Goal: Transaction & Acquisition: Obtain resource

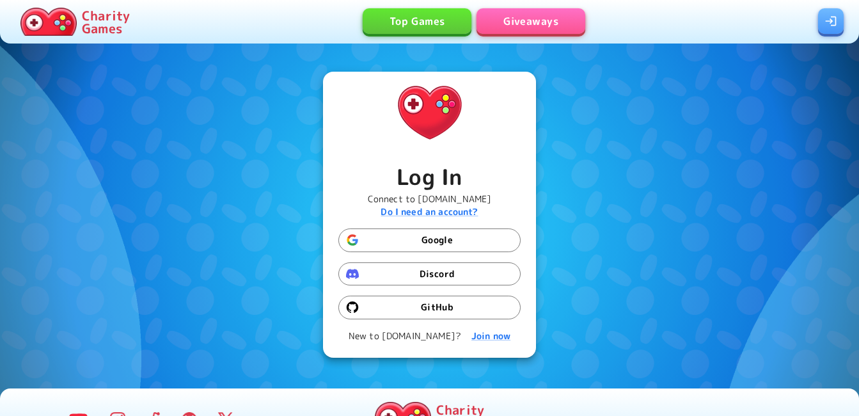
click at [393, 246] on button "Google" at bounding box center [429, 240] width 182 height 24
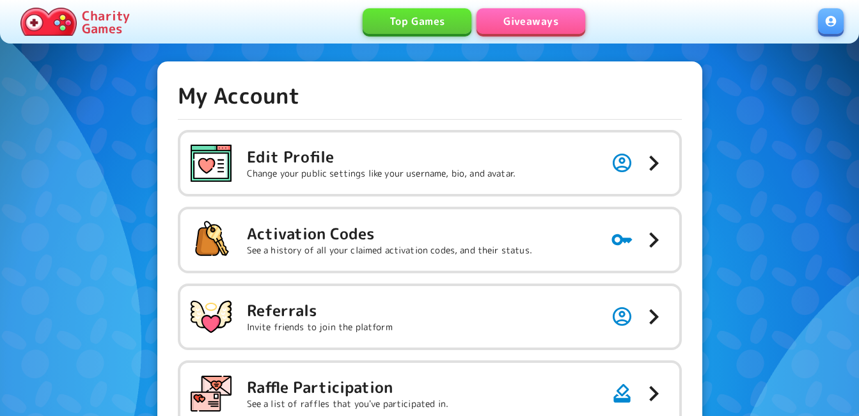
click at [465, 112] on div "**********" at bounding box center [430, 330] width 504 height 496
click at [529, 13] on link "Giveaways" at bounding box center [530, 21] width 109 height 26
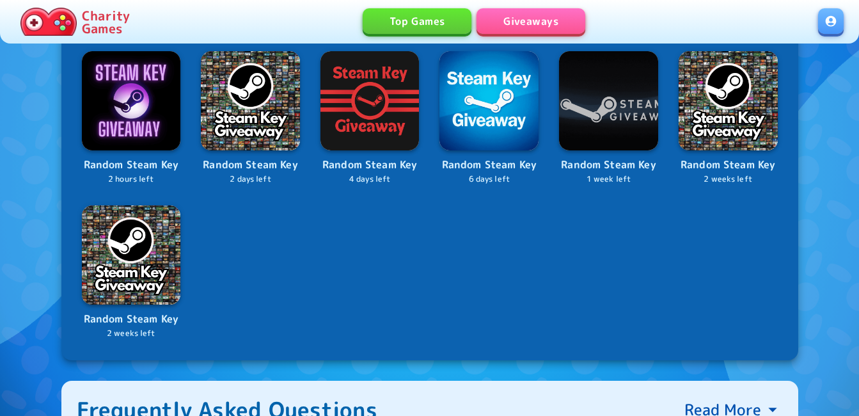
scroll to position [255, 0]
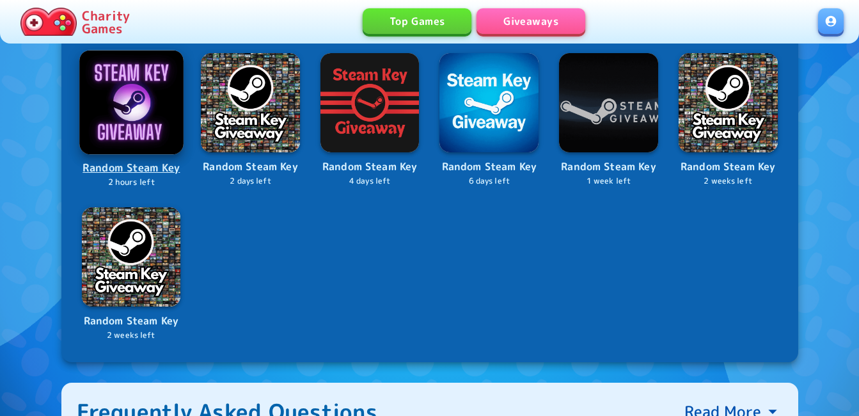
click at [145, 105] on img at bounding box center [131, 102] width 104 height 104
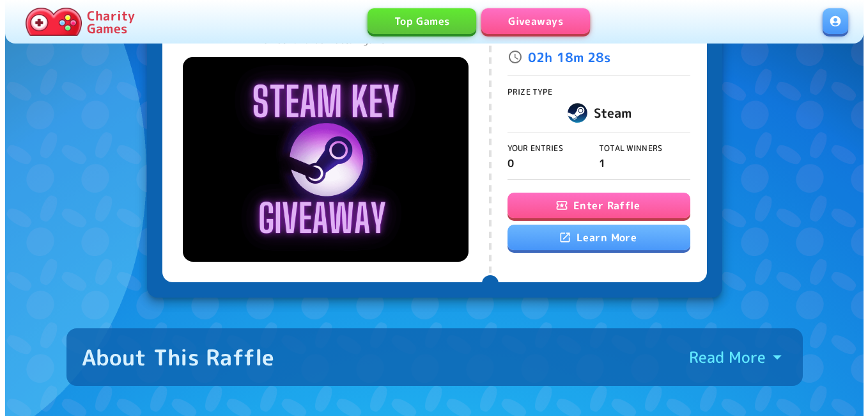
scroll to position [105, 0]
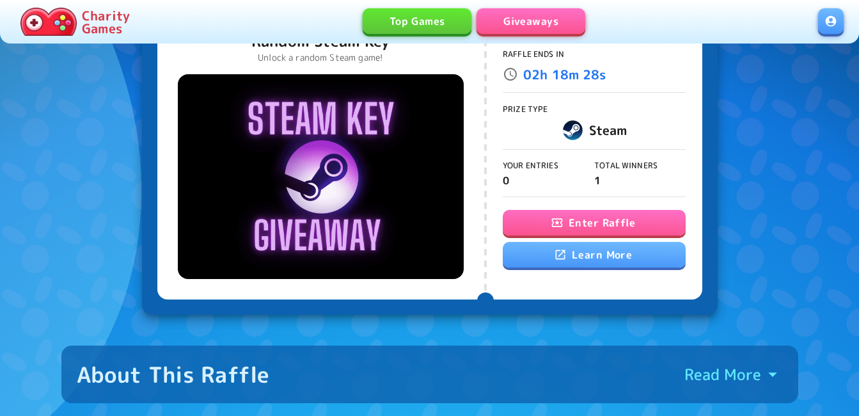
click at [634, 212] on button "Enter Raffle" at bounding box center [594, 223] width 183 height 26
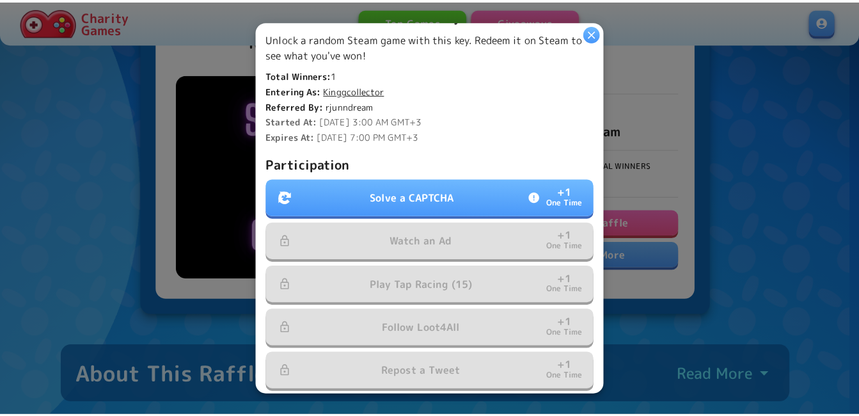
scroll to position [349, 0]
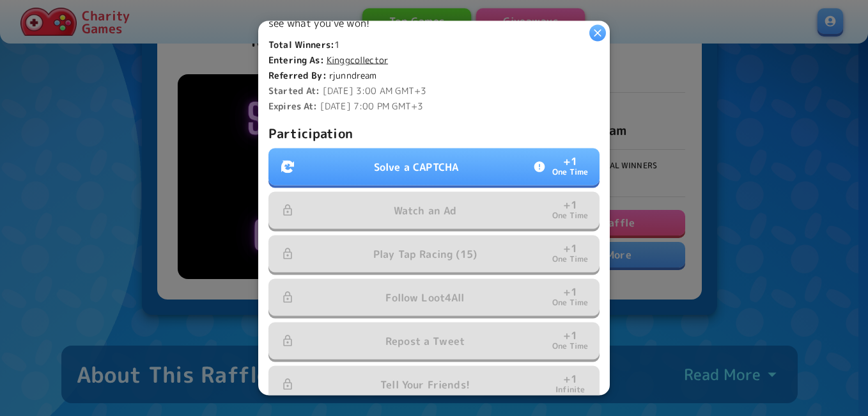
click at [435, 153] on button "Solve a CAPTCHA + 1 One Time" at bounding box center [434, 166] width 331 height 37
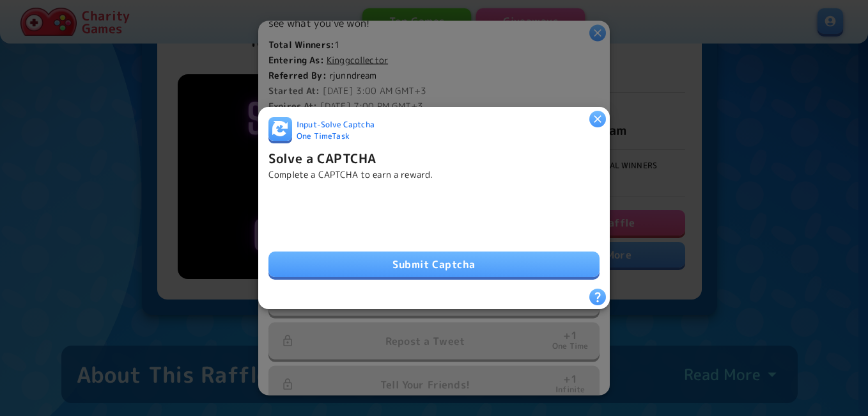
click at [331, 269] on button "Submit Captcha" at bounding box center [434, 264] width 331 height 26
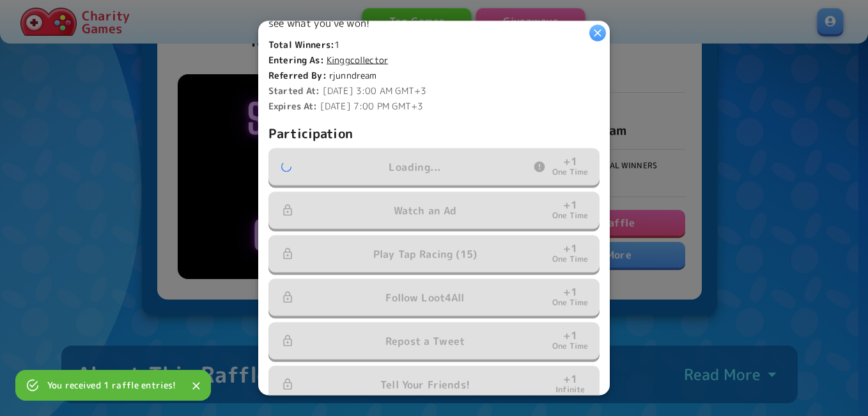
click at [598, 36] on icon "button" at bounding box center [597, 33] width 13 height 13
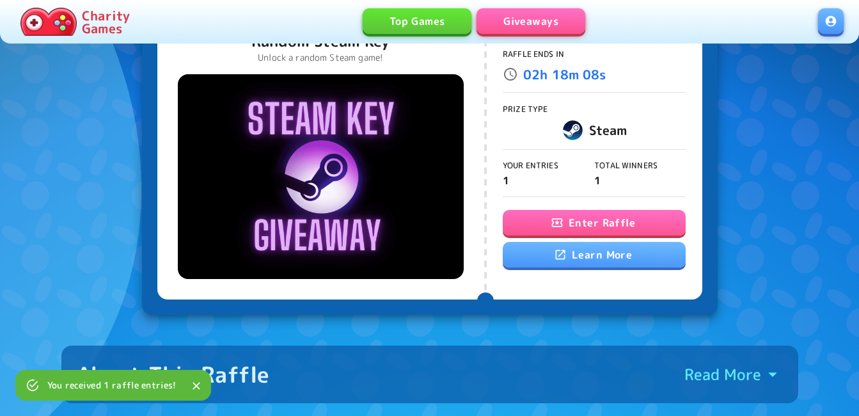
click at [825, 27] on link at bounding box center [831, 21] width 26 height 26
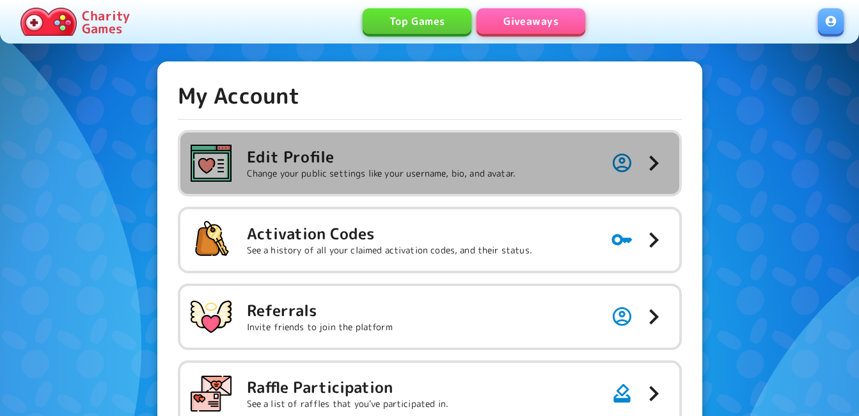
click at [496, 144] on div "Edit Profile Change your public settings like your username, bio, and avatar." at bounding box center [353, 163] width 325 height 41
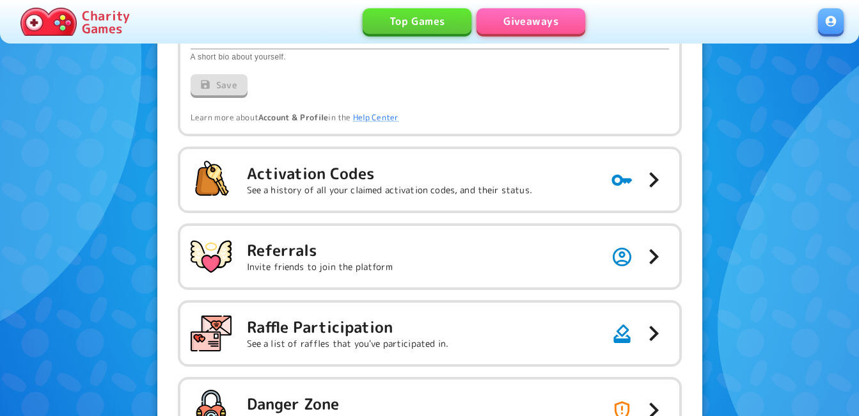
scroll to position [267, 0]
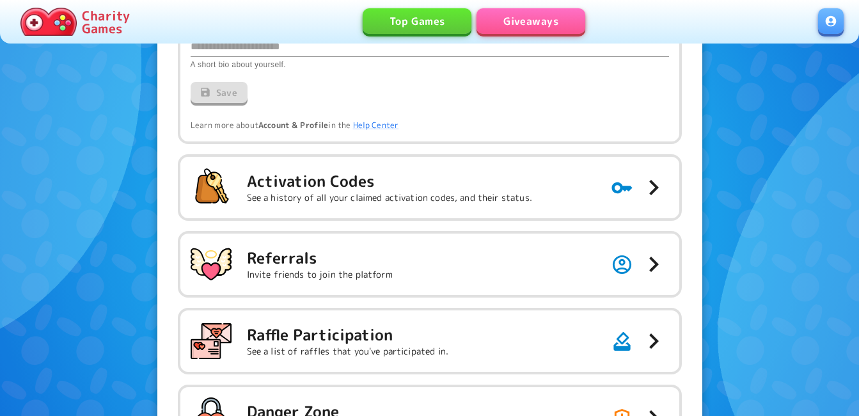
click at [540, 33] on link "Giveaways" at bounding box center [530, 21] width 109 height 26
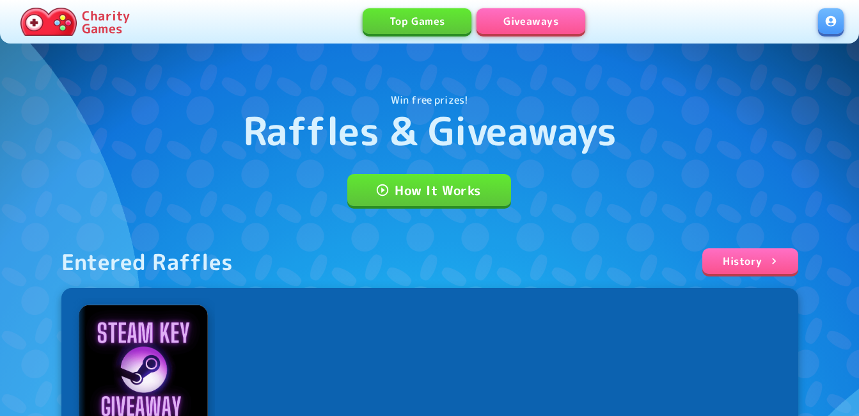
click at [153, 375] on img at bounding box center [143, 368] width 129 height 129
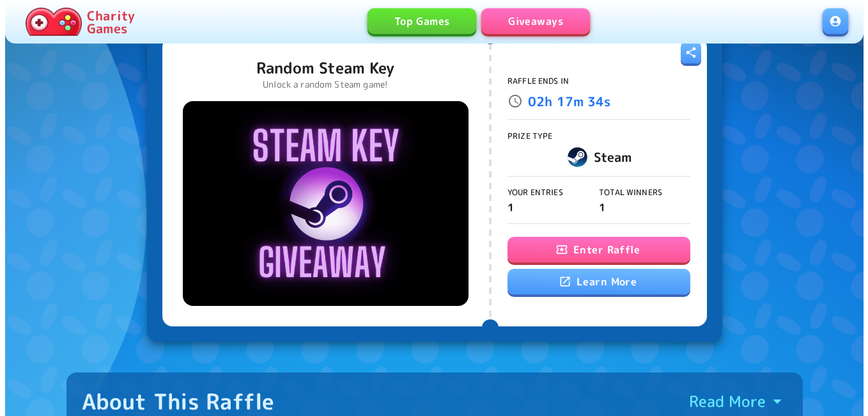
scroll to position [86, 0]
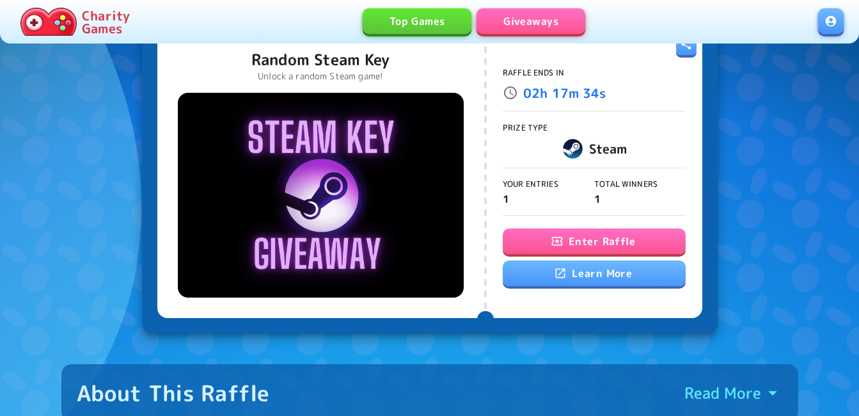
click at [568, 235] on button "Enter Raffle" at bounding box center [594, 241] width 183 height 26
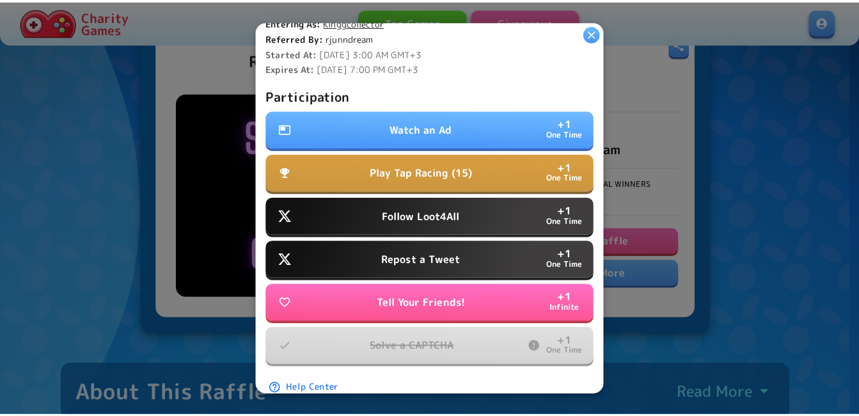
scroll to position [399, 0]
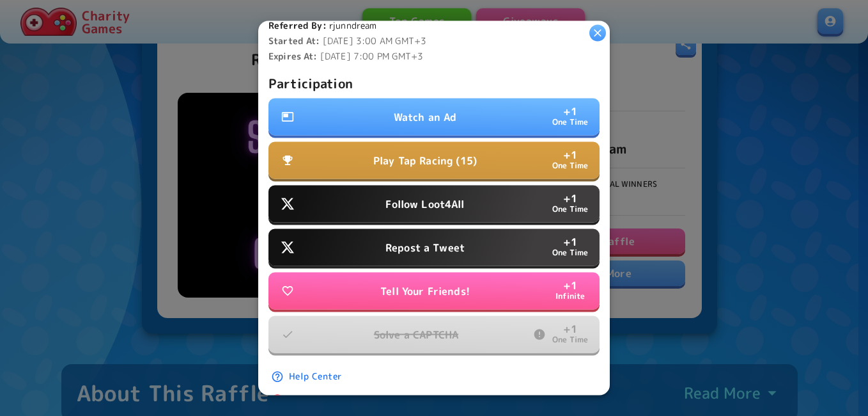
click at [428, 277] on button "Tell Your Friends! + 1 Infinite" at bounding box center [434, 290] width 331 height 37
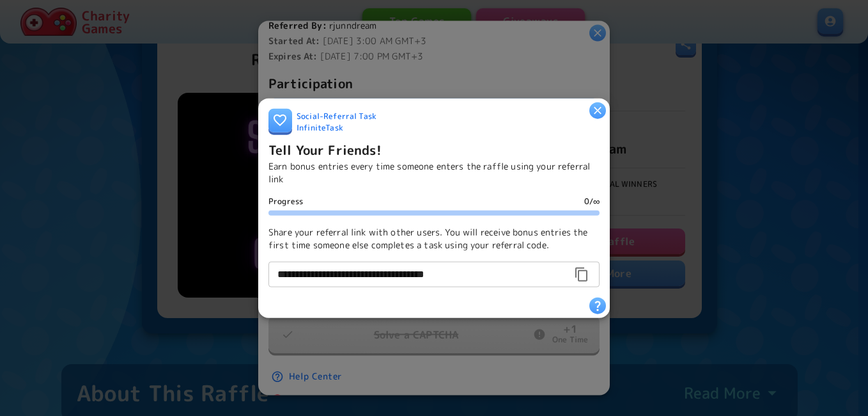
click at [529, 61] on div at bounding box center [434, 208] width 868 height 416
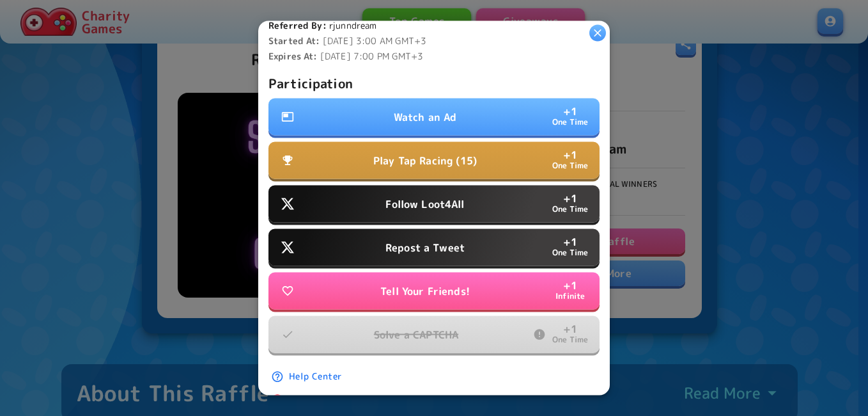
click at [434, 111] on p "Watch an Ad" at bounding box center [425, 116] width 63 height 15
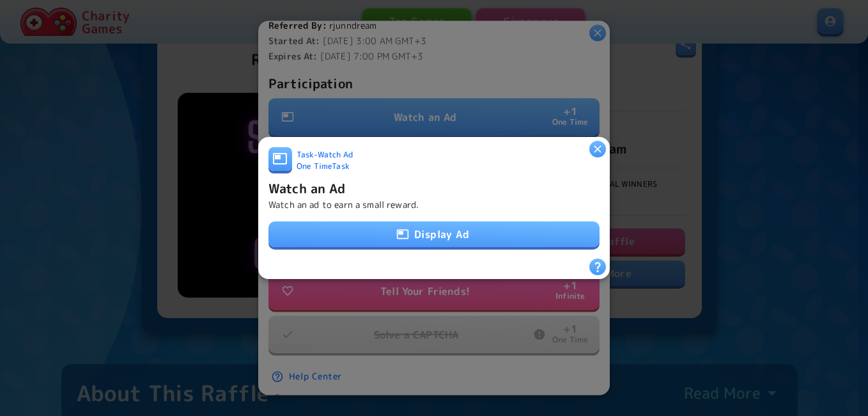
click at [393, 238] on button "Display Ad" at bounding box center [434, 234] width 331 height 26
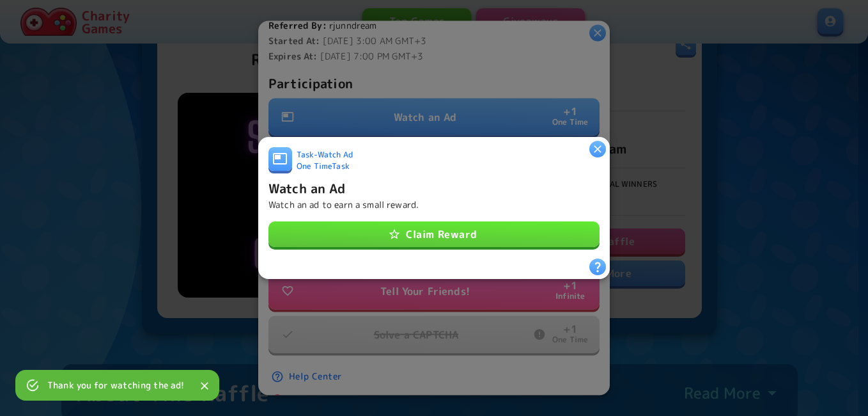
click at [450, 242] on button "Claim Reward" at bounding box center [434, 234] width 331 height 26
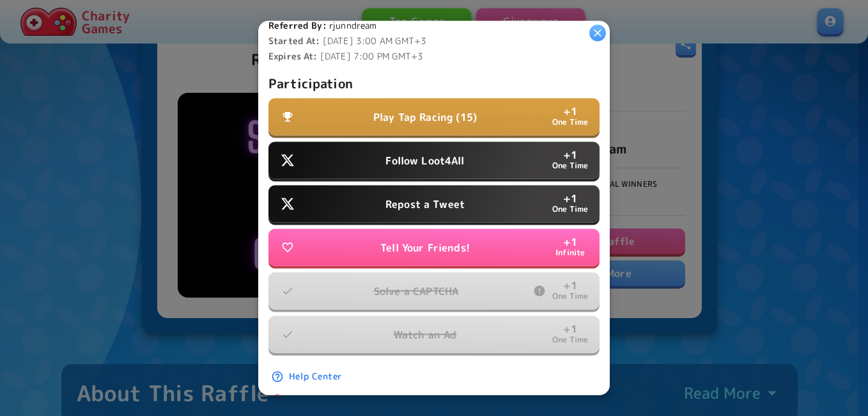
click at [405, 153] on p "Follow Loot4All" at bounding box center [425, 160] width 79 height 15
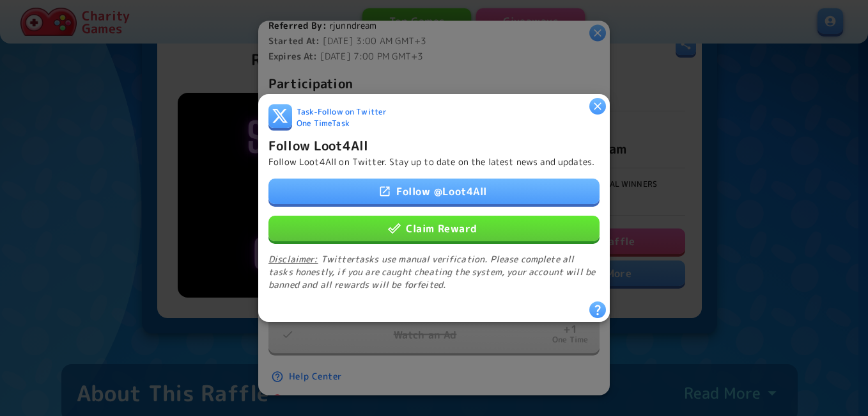
click at [435, 199] on link "Follow @ Loot4All" at bounding box center [434, 191] width 331 height 26
click at [366, 197] on link "Follow @ Loot4All" at bounding box center [434, 191] width 331 height 26
click at [472, 228] on button "Claim Reward" at bounding box center [434, 228] width 331 height 26
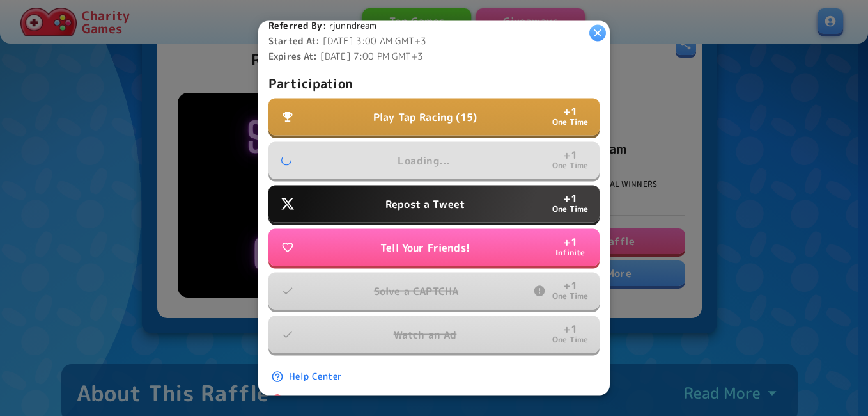
drag, startPoint x: 496, startPoint y: 179, endPoint x: 487, endPoint y: 194, distance: 18.1
click at [487, 194] on div "Participation Play Tap Racing (15) + 1 One Time Loading... + 1 One Time Repost …" at bounding box center [434, 213] width 331 height 281
click at [487, 194] on button "Repost a Tweet + 1 One Time" at bounding box center [434, 203] width 331 height 37
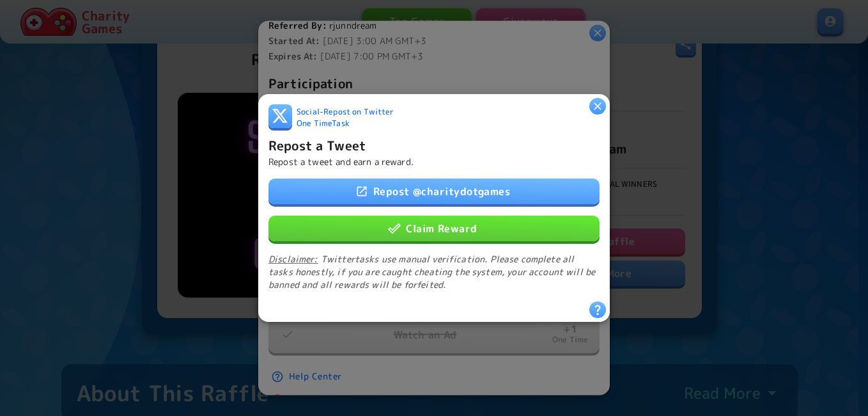
click at [464, 184] on link "Repost @ charitydotgames" at bounding box center [434, 191] width 331 height 26
click at [314, 215] on button "Claim Reward" at bounding box center [434, 228] width 331 height 26
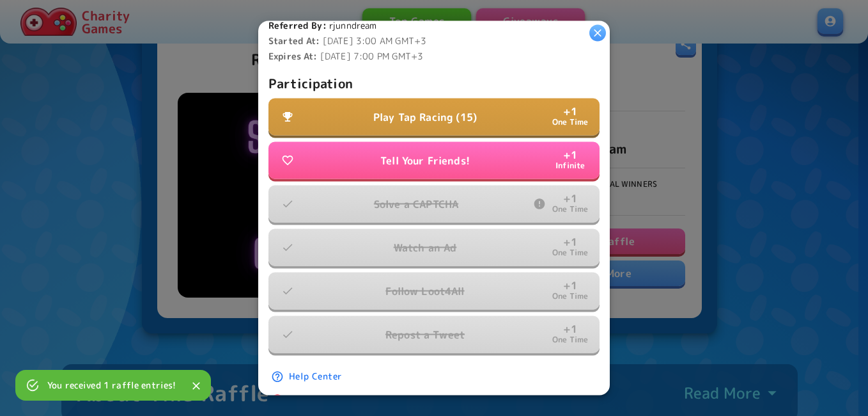
click at [488, 120] on button "Play Tap Racing (15) + 1 One Time" at bounding box center [434, 116] width 331 height 37
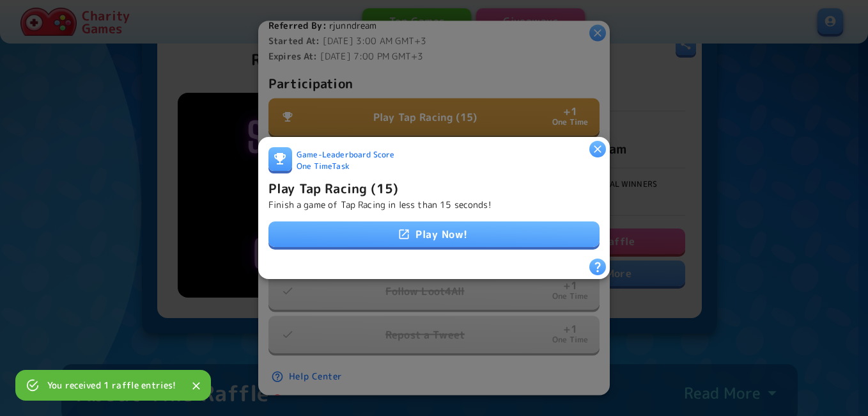
click at [436, 235] on link "Play Now!" at bounding box center [434, 234] width 331 height 26
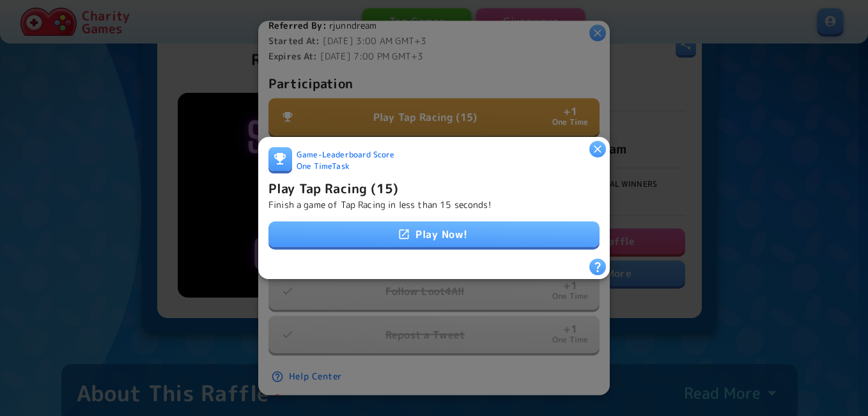
click at [600, 143] on icon "button" at bounding box center [597, 149] width 13 height 13
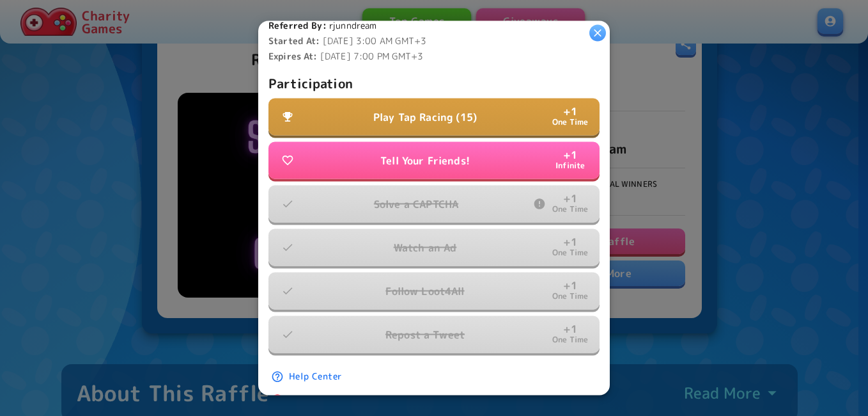
click at [599, 33] on icon "button" at bounding box center [597, 33] width 13 height 13
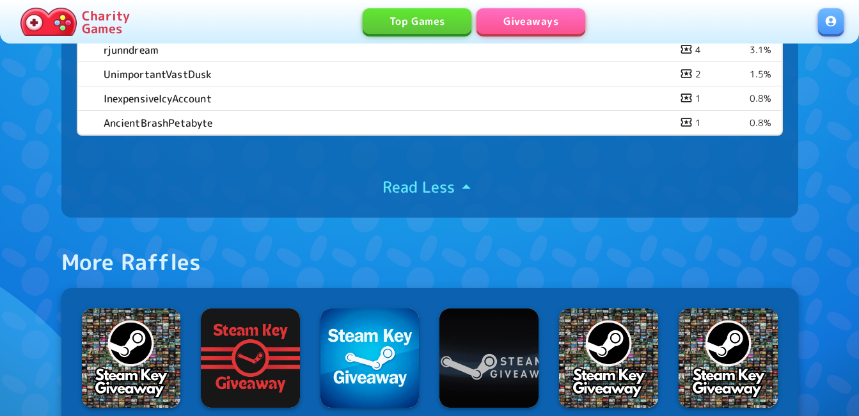
scroll to position [1173, 0]
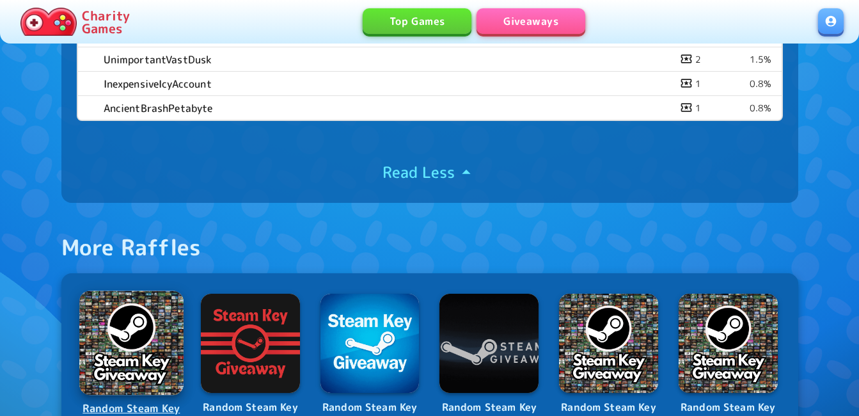
click at [109, 350] on img at bounding box center [131, 343] width 104 height 104
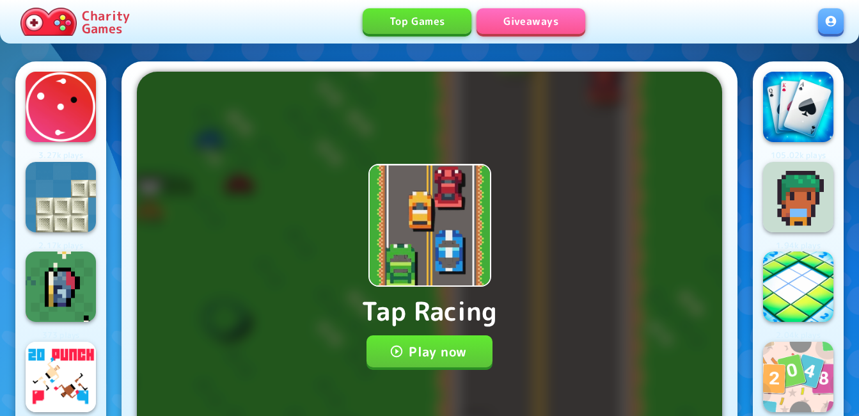
click at [430, 363] on button "Play now" at bounding box center [429, 351] width 126 height 32
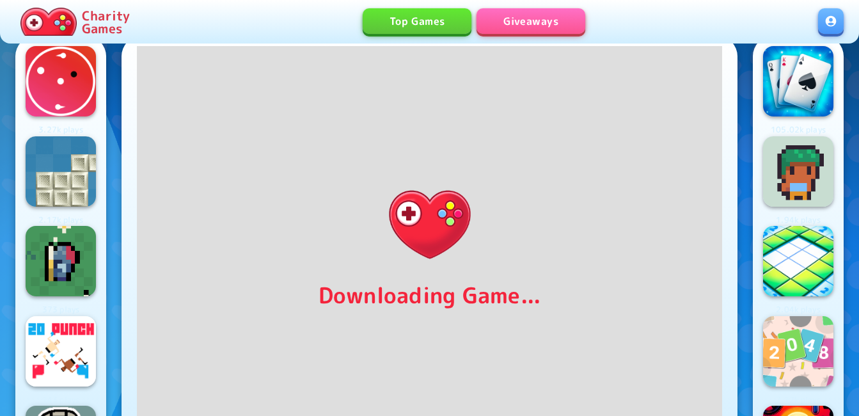
scroll to position [26, 0]
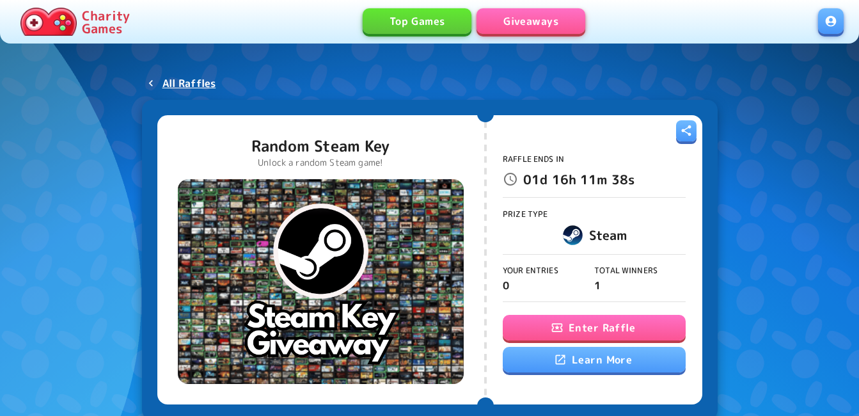
click at [589, 326] on button "Enter Raffle" at bounding box center [594, 328] width 183 height 26
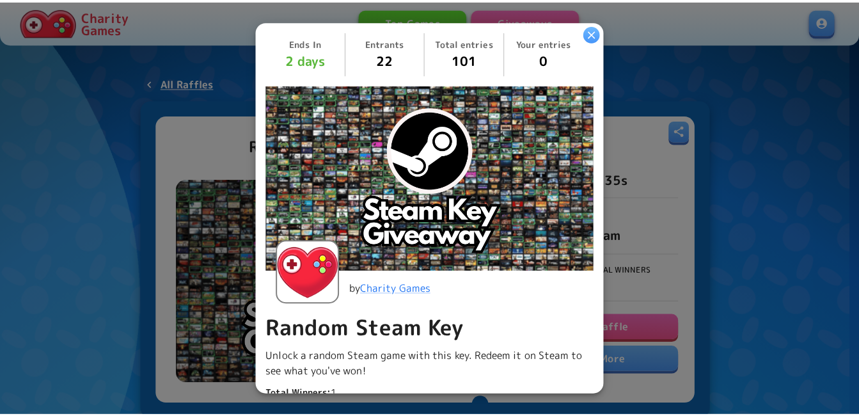
scroll to position [318, 0]
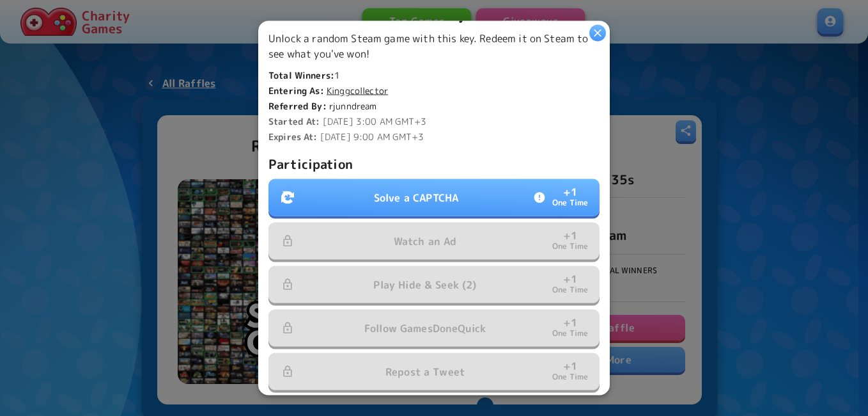
click at [403, 186] on button "Solve a CAPTCHA + 1 One Time" at bounding box center [434, 197] width 331 height 37
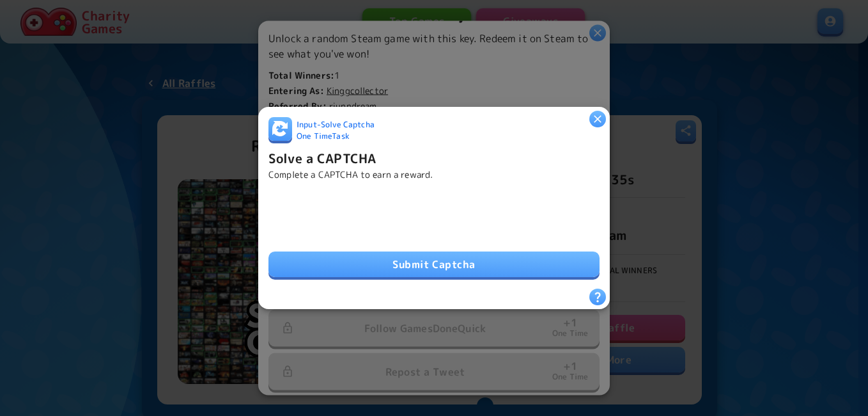
click at [316, 246] on div "Submit Captcha" at bounding box center [434, 234] width 331 height 87
click at [446, 267] on button "Submit Captcha" at bounding box center [434, 264] width 331 height 26
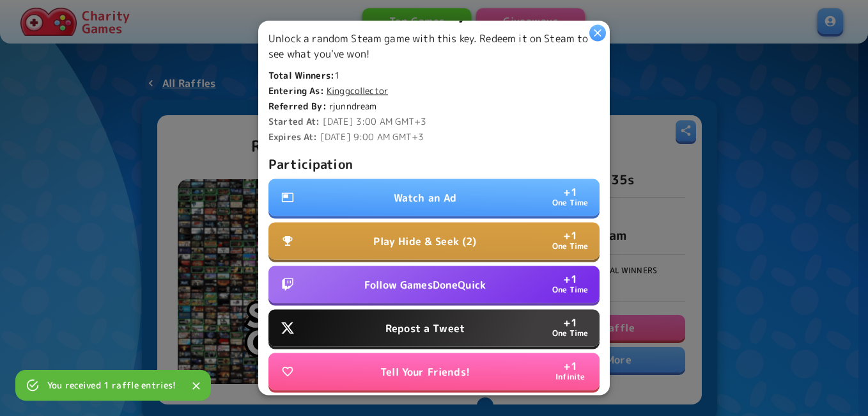
click at [335, 283] on button "Follow GamesDoneQuick + 1 One Time" at bounding box center [434, 284] width 331 height 37
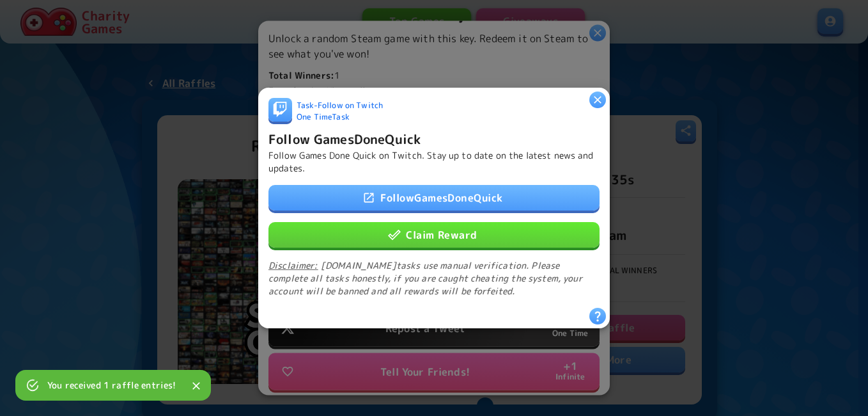
click at [428, 207] on div "Follow GamesDoneQuick Claim Reward Disclaimer: Twitch.tv tasks use manual verif…" at bounding box center [434, 241] width 331 height 113
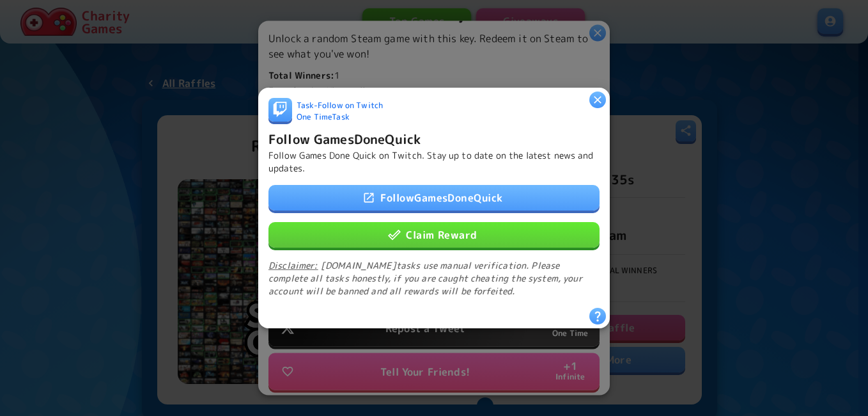
click at [434, 202] on link "Follow GamesDoneQuick" at bounding box center [434, 198] width 331 height 26
click at [420, 237] on button "Claim Reward" at bounding box center [434, 235] width 331 height 26
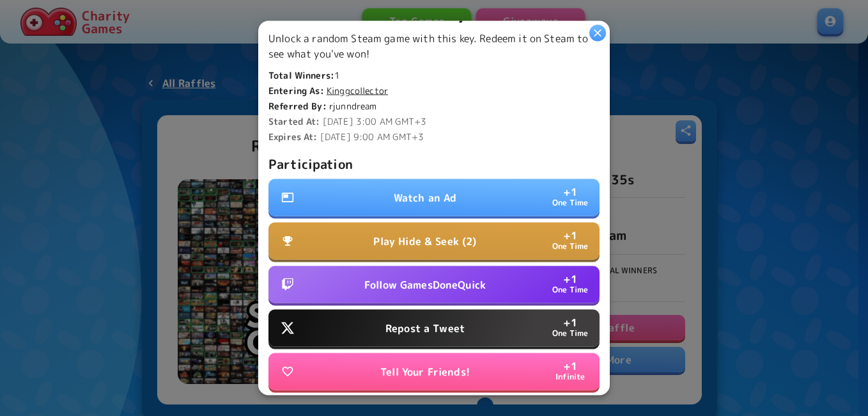
click at [388, 320] on p "Repost a Tweet" at bounding box center [425, 327] width 79 height 15
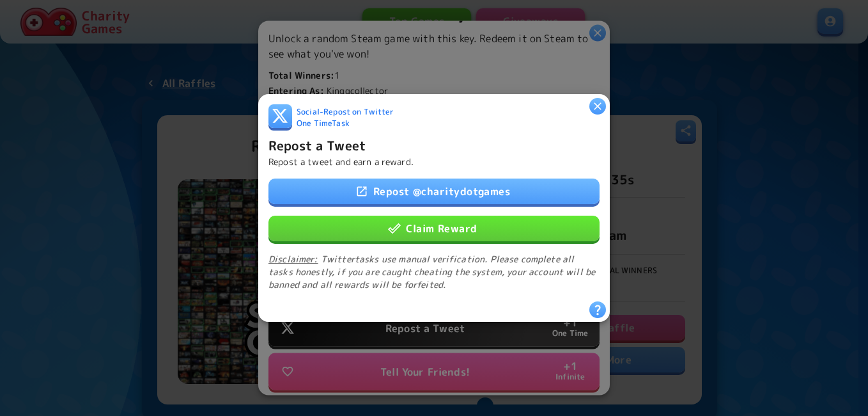
click at [460, 185] on link "Repost @ charitydotgames" at bounding box center [434, 191] width 331 height 26
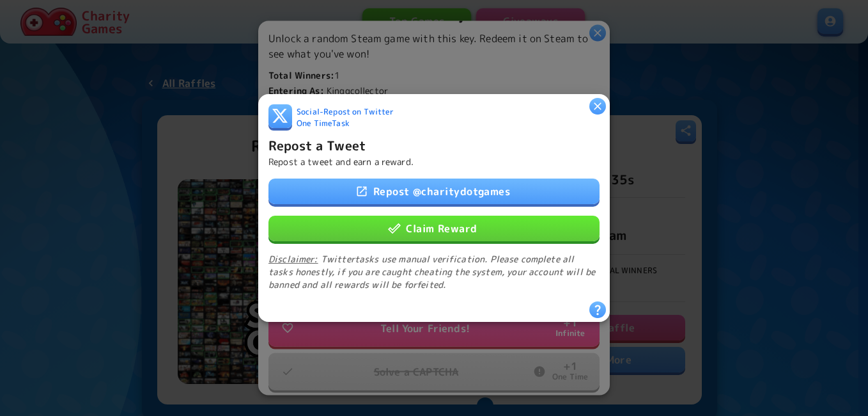
click at [362, 220] on button "Claim Reward" at bounding box center [434, 228] width 331 height 26
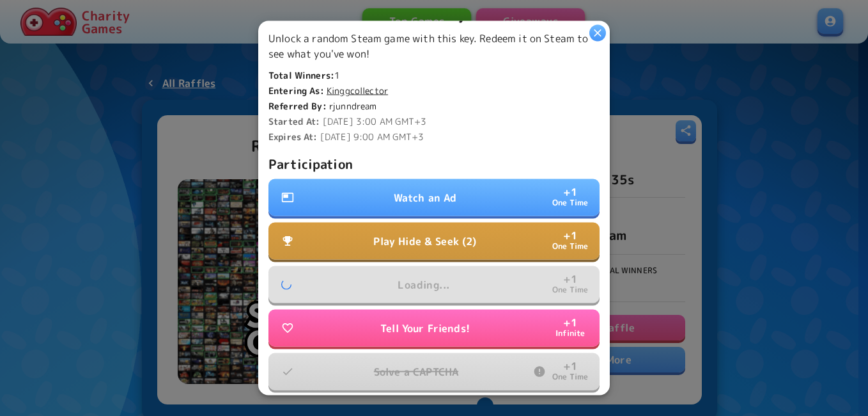
click at [375, 233] on p "Play Hide & Seek (2)" at bounding box center [424, 240] width 103 height 15
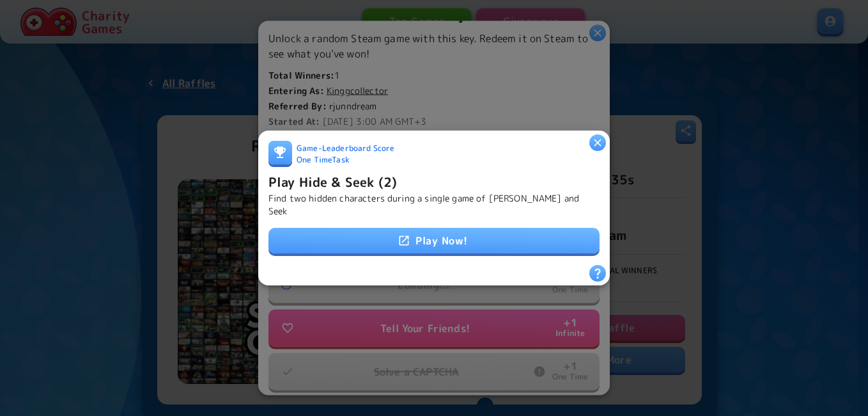
click at [407, 228] on link "Play Now!" at bounding box center [434, 241] width 331 height 26
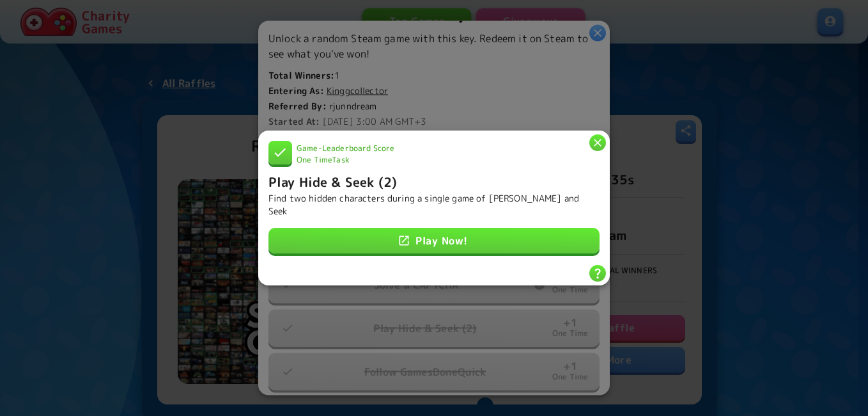
click at [422, 86] on div at bounding box center [434, 208] width 868 height 416
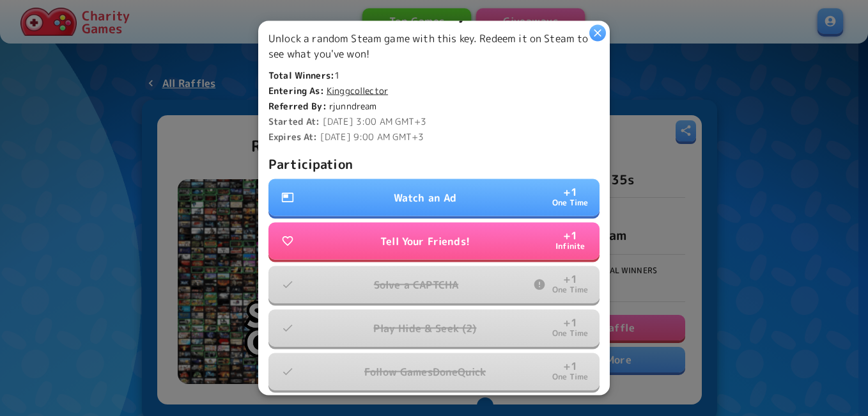
click at [414, 190] on p "Watch an Ad" at bounding box center [425, 197] width 63 height 15
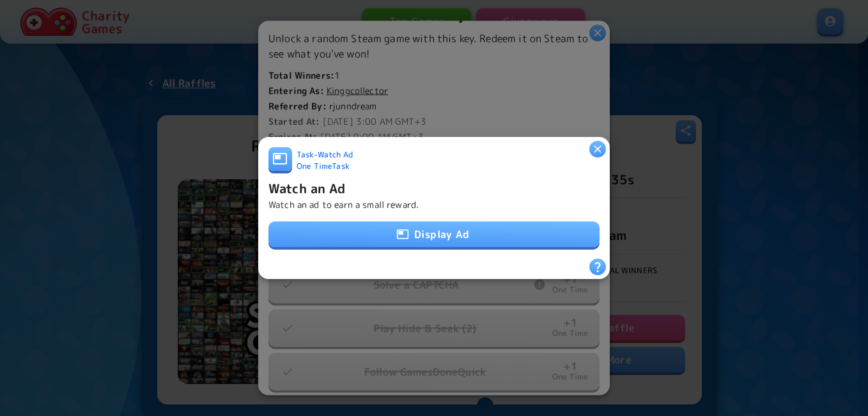
click at [424, 230] on button "Display Ad" at bounding box center [434, 234] width 331 height 26
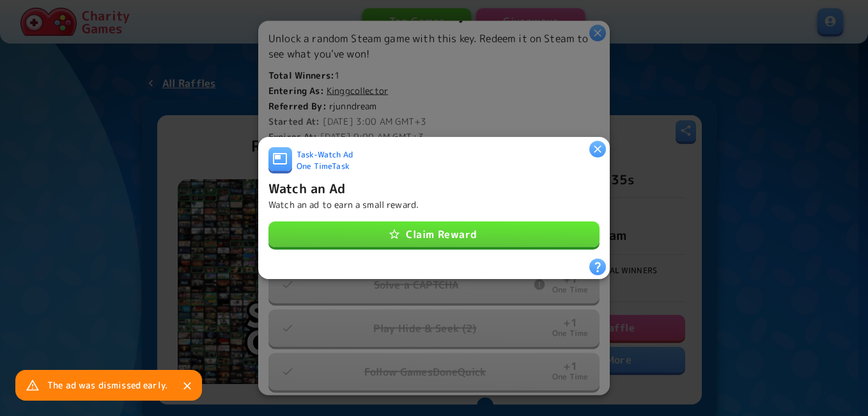
click at [337, 229] on button "Claim Reward" at bounding box center [434, 234] width 331 height 26
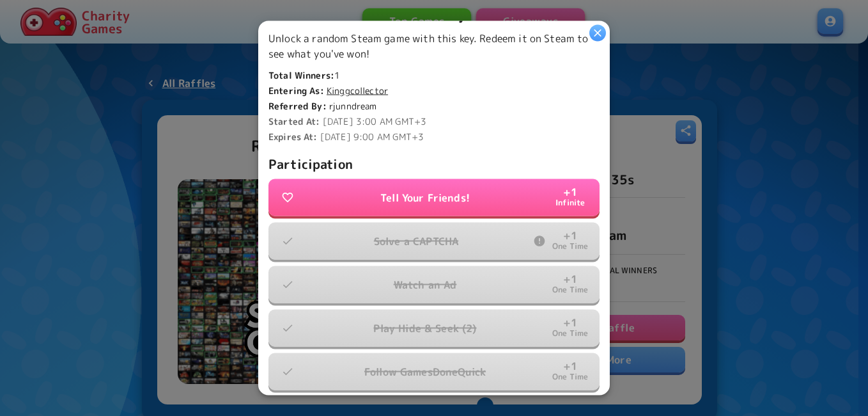
click at [675, 184] on div at bounding box center [434, 208] width 868 height 416
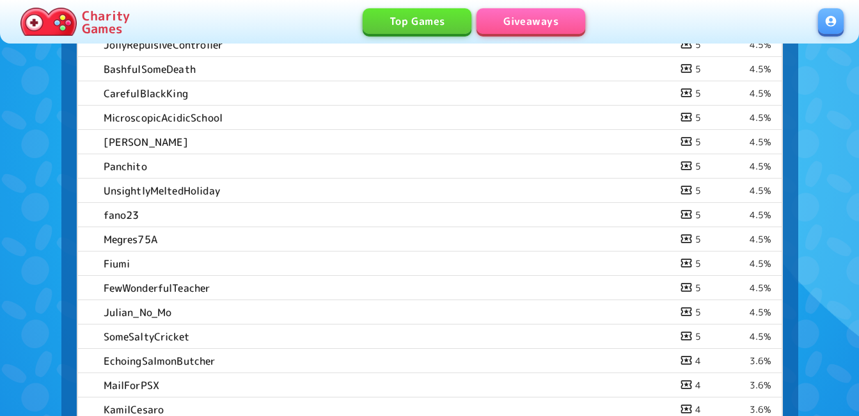
scroll to position [1090, 0]
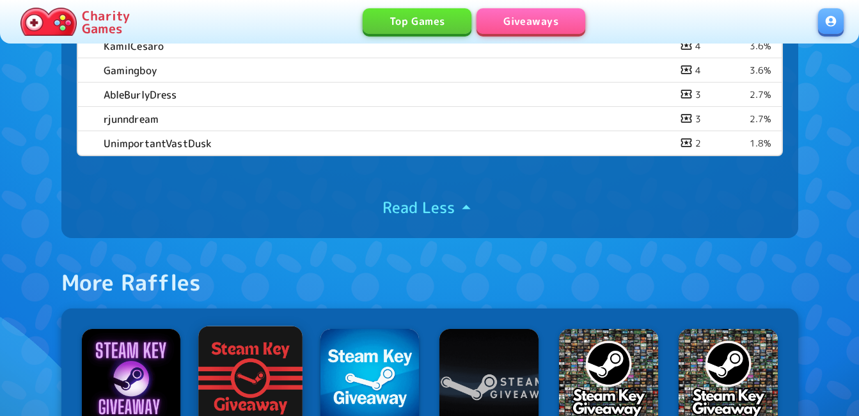
click at [247, 382] on img at bounding box center [250, 378] width 104 height 104
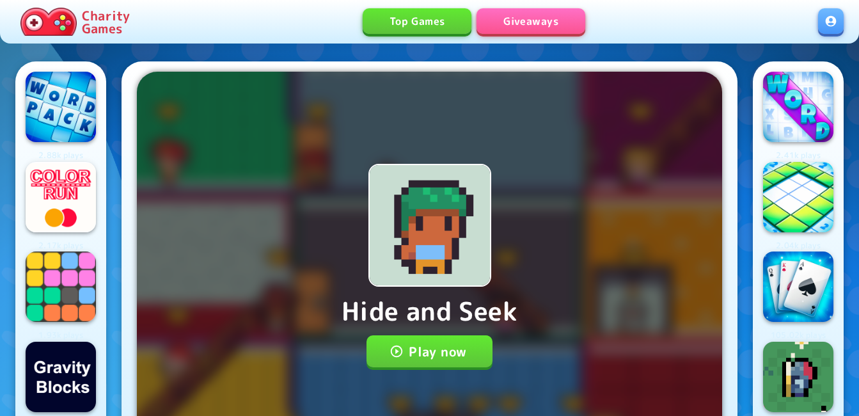
click at [420, 333] on div "Hide and Seek Play now Progress will be saved on your account" at bounding box center [429, 266] width 585 height 388
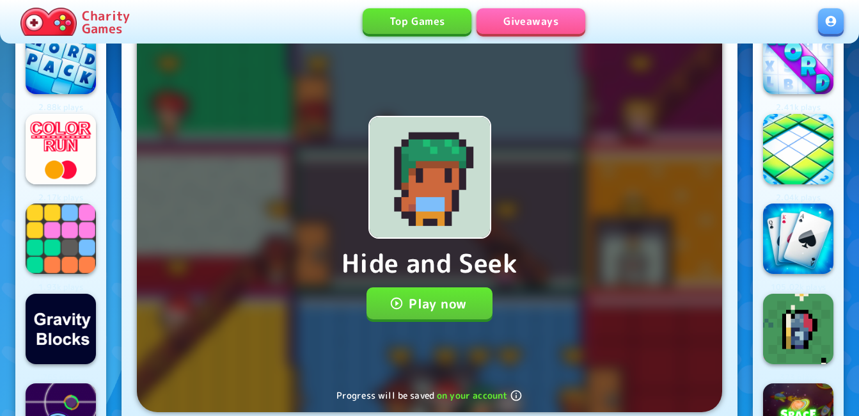
scroll to position [51, 0]
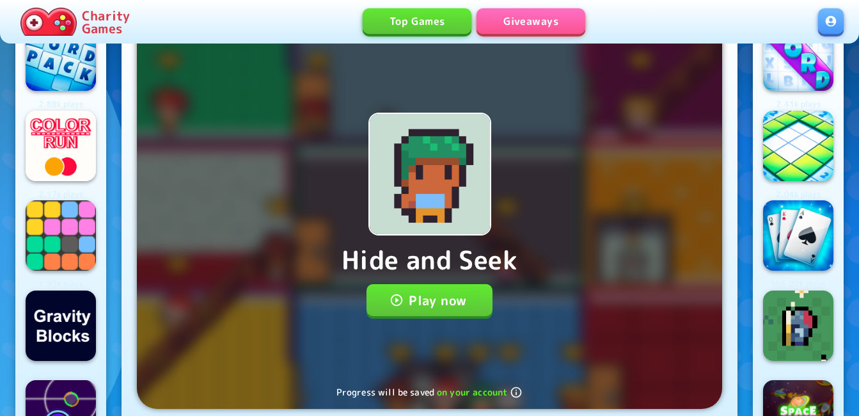
click at [442, 290] on button "Play now" at bounding box center [429, 300] width 126 height 32
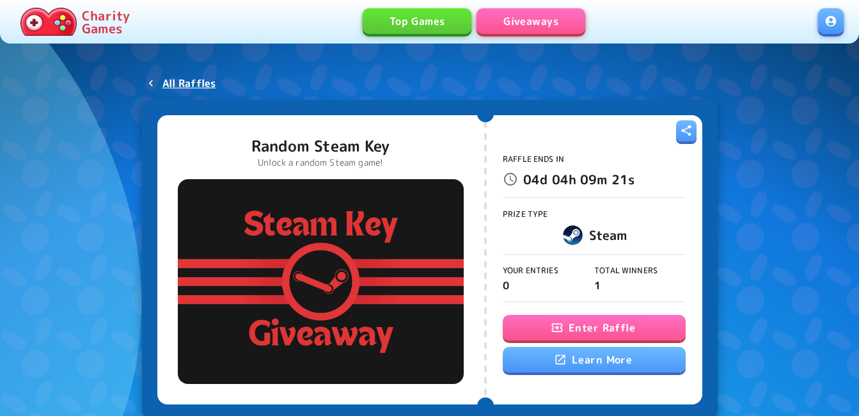
click at [519, 315] on div "Enter Raffle Learn More" at bounding box center [594, 344] width 183 height 59
click at [570, 336] on button "Enter Raffle" at bounding box center [594, 328] width 183 height 26
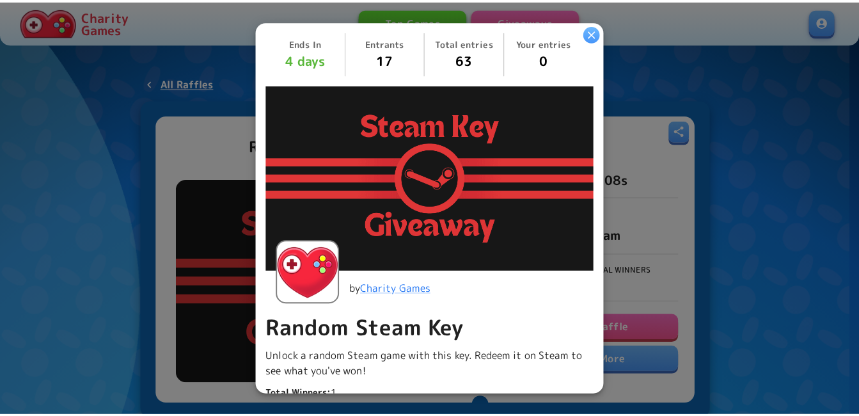
scroll to position [318, 0]
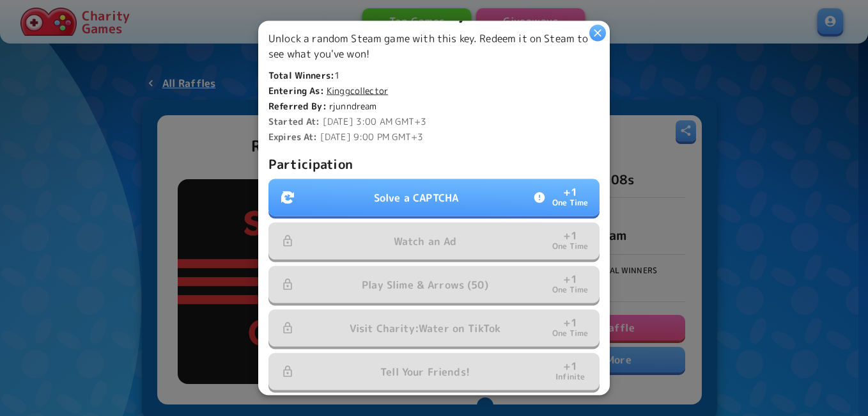
click at [374, 196] on p "Solve a CAPTCHA" at bounding box center [416, 197] width 84 height 15
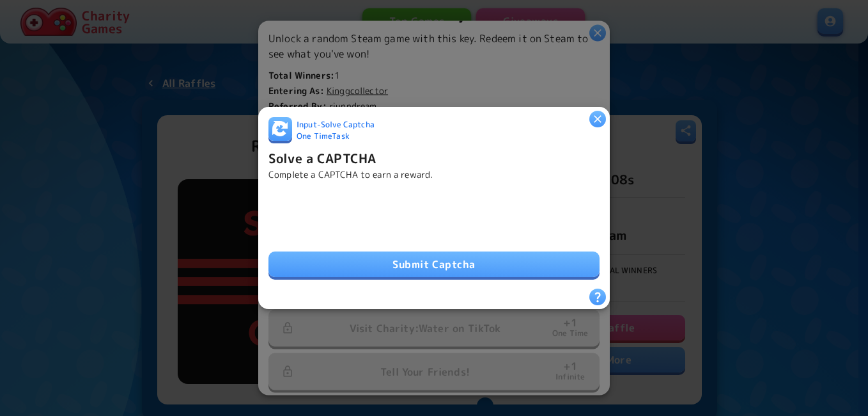
click at [419, 262] on button "Submit Captcha" at bounding box center [434, 264] width 331 height 26
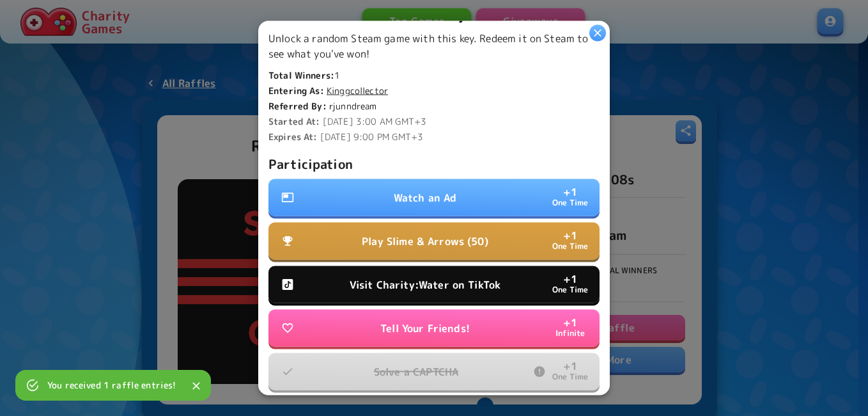
click at [447, 185] on button "Watch an Ad + 1 One Time" at bounding box center [434, 197] width 331 height 37
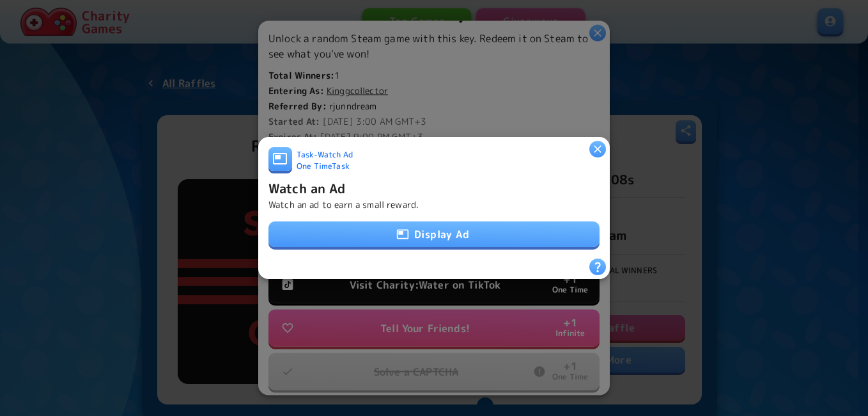
click at [425, 226] on button "Display Ad" at bounding box center [434, 234] width 331 height 26
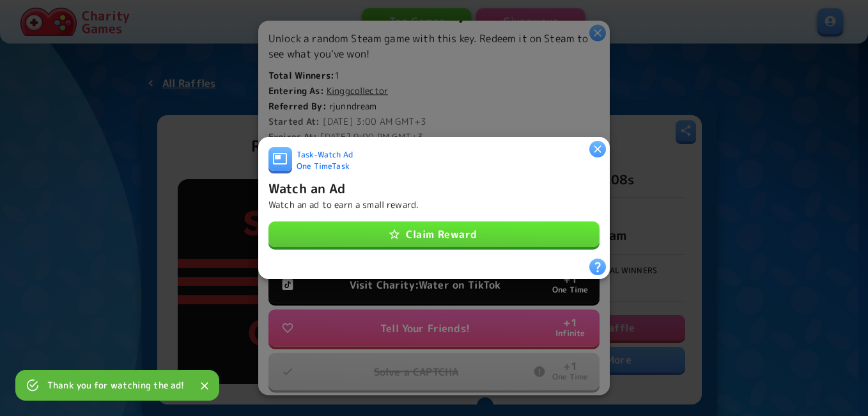
click at [493, 226] on button "Claim Reward" at bounding box center [434, 234] width 331 height 26
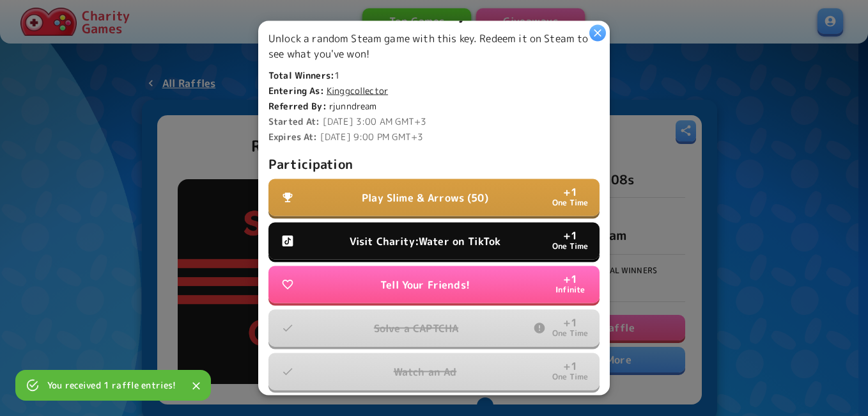
click at [595, 34] on icon "button" at bounding box center [597, 33] width 13 height 13
